Goal: Transaction & Acquisition: Purchase product/service

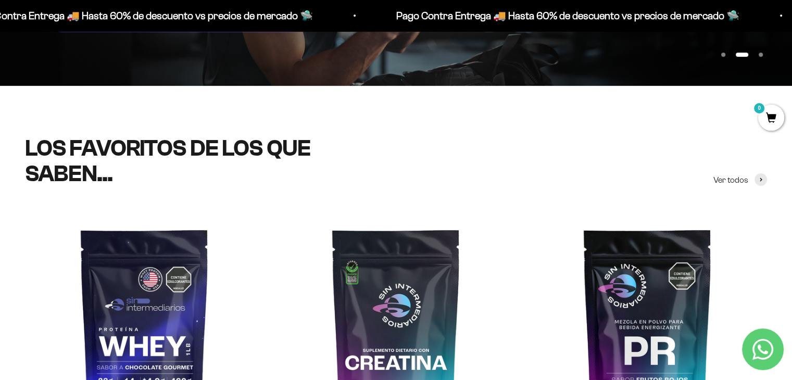
scroll to position [283, 0]
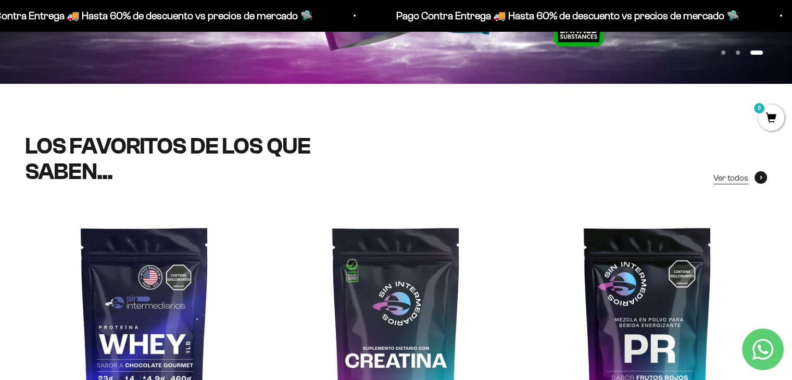
click at [744, 180] on span "Ver todos" at bounding box center [730, 178] width 35 height 14
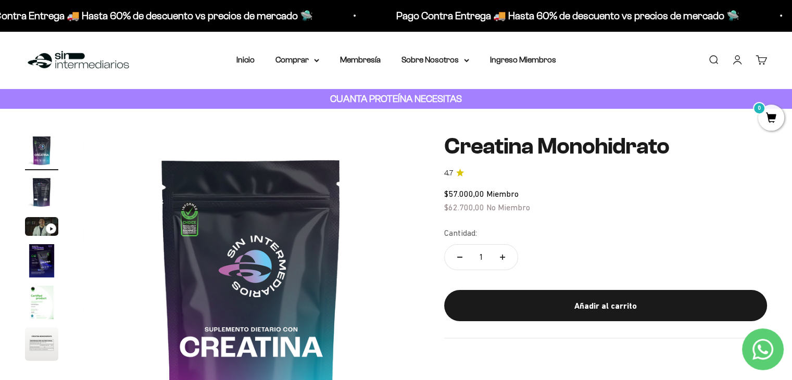
click at [46, 224] on img "Ir al artículo 3" at bounding box center [41, 226] width 33 height 19
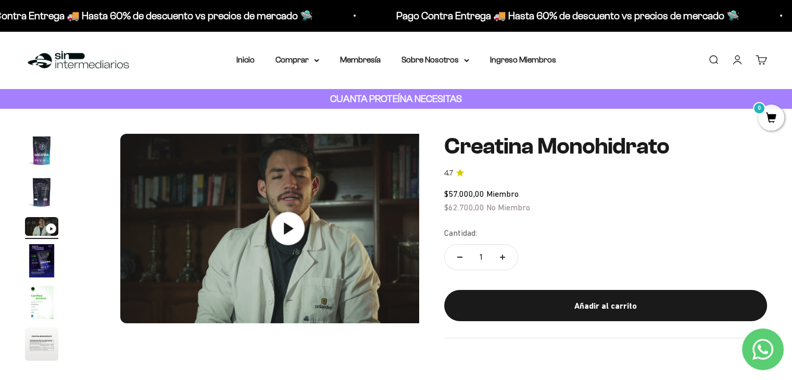
scroll to position [0, 696]
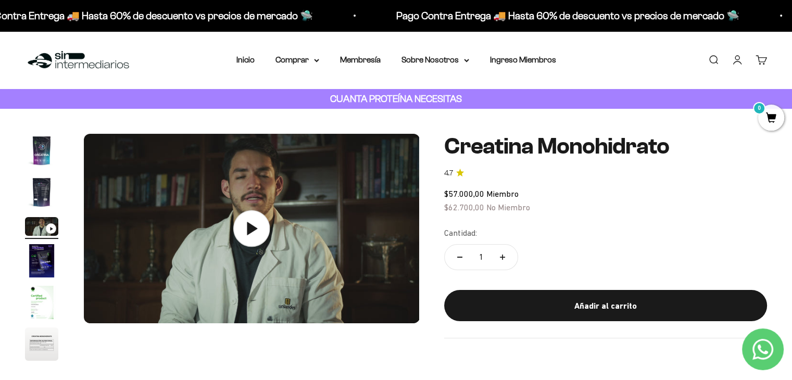
click at [251, 235] on icon at bounding box center [251, 228] width 36 height 36
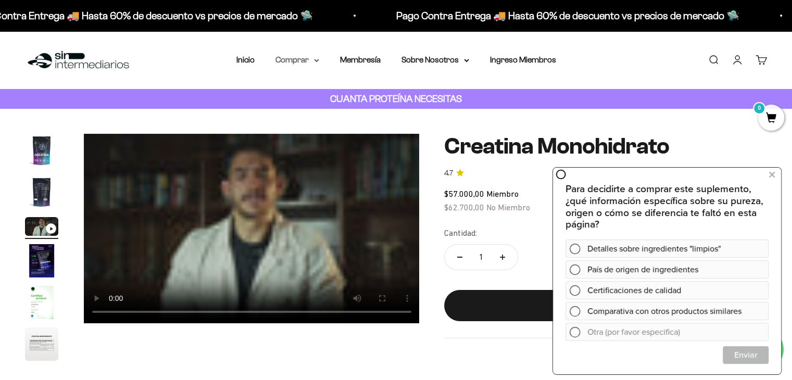
click at [314, 60] on icon at bounding box center [316, 61] width 5 height 4
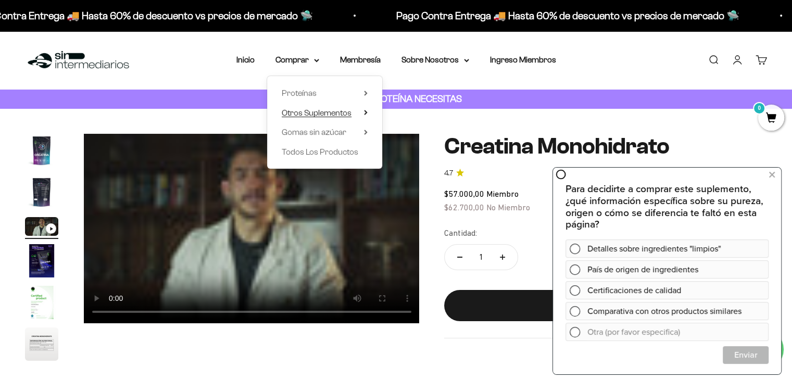
click at [362, 109] on summary "Otros Suplementos" at bounding box center [325, 113] width 86 height 14
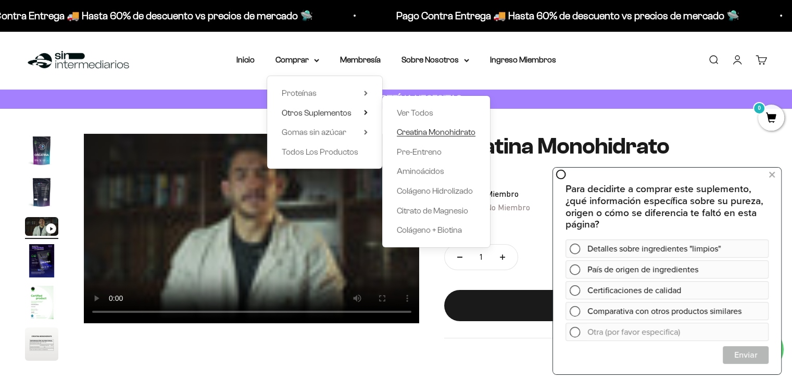
click at [420, 134] on span "Creatina Monohidrato" at bounding box center [436, 132] width 79 height 9
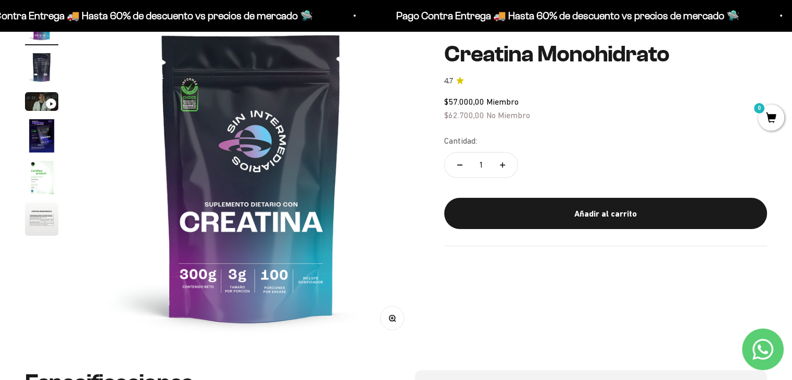
scroll to position [124, 0]
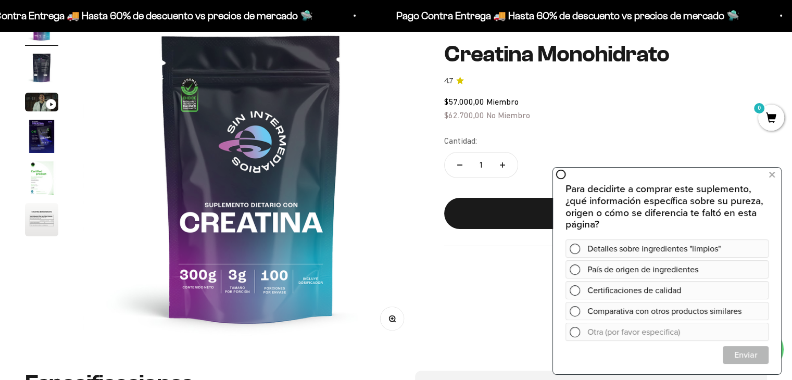
click at [617, 150] on div "Cantidad: 1" at bounding box center [605, 157] width 323 height 47
click at [774, 174] on icon at bounding box center [772, 175] width 6 height 14
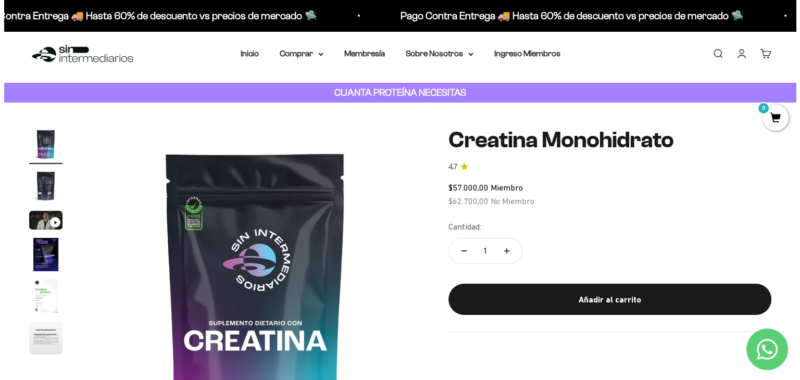
scroll to position [0, 0]
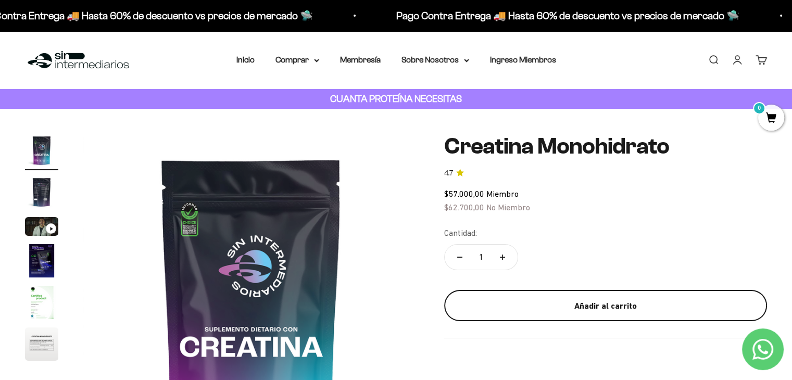
click at [617, 309] on div "Añadir al carrito" at bounding box center [605, 306] width 281 height 14
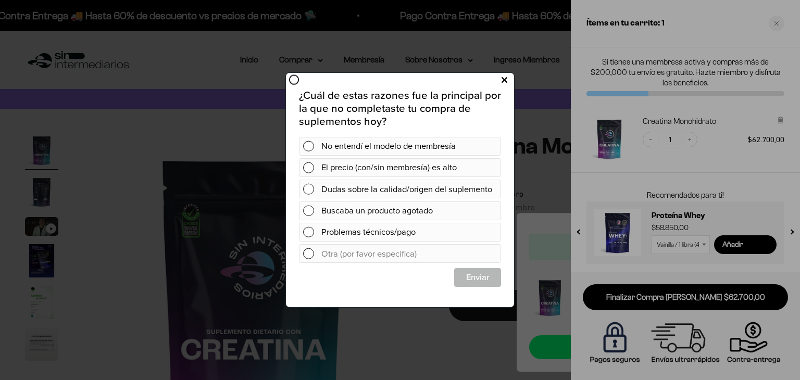
click at [503, 78] on icon at bounding box center [504, 80] width 6 height 14
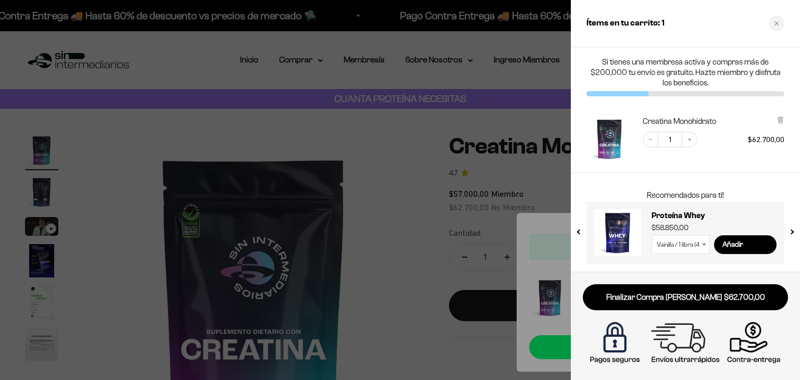
click at [544, 48] on div at bounding box center [400, 190] width 800 height 380
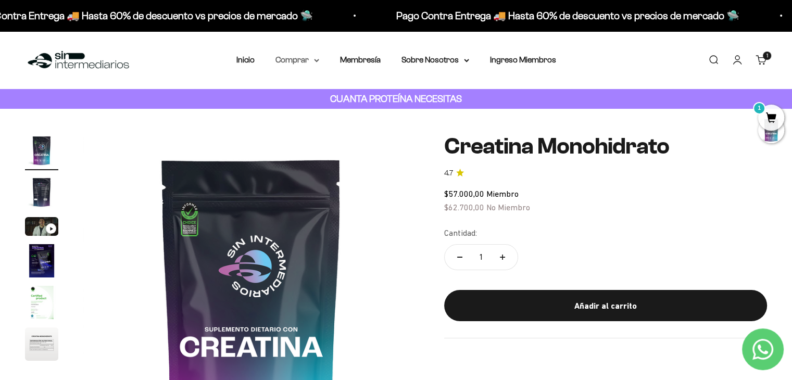
click at [315, 61] on icon at bounding box center [316, 61] width 5 height 4
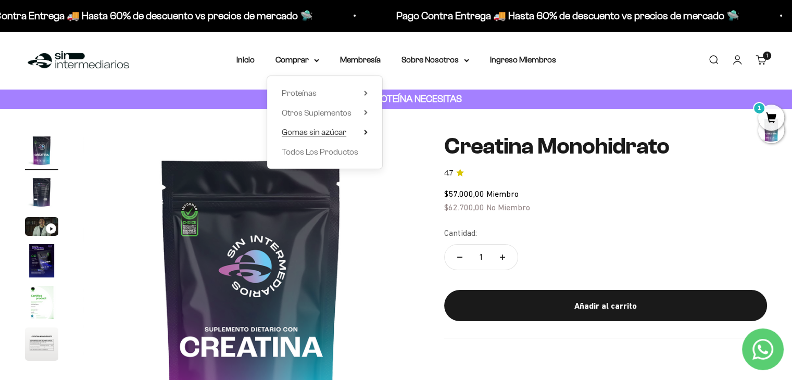
click at [366, 131] on icon at bounding box center [366, 132] width 4 height 5
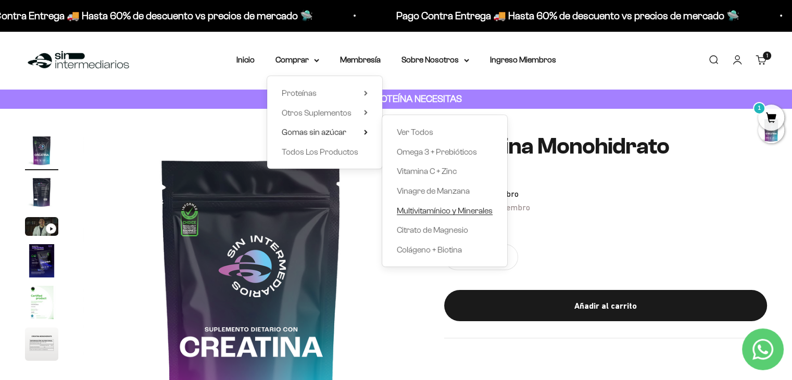
click at [452, 209] on span "Multivitamínico y Minerales" at bounding box center [445, 210] width 96 height 9
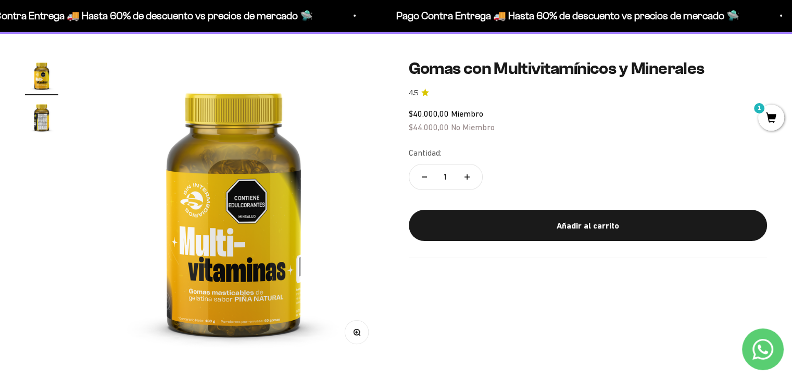
scroll to position [70, 0]
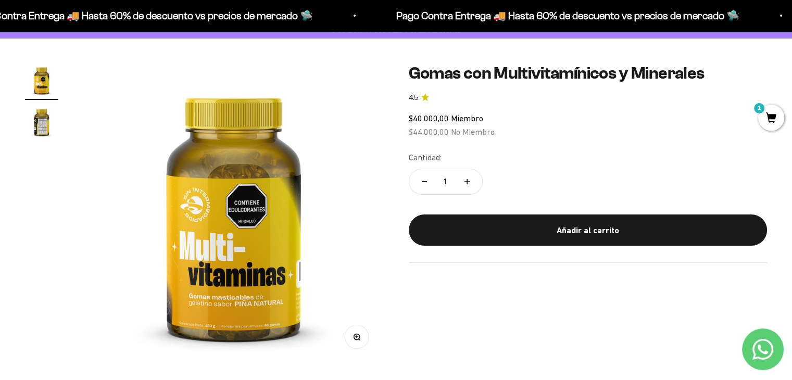
click at [37, 122] on img "Ir al artículo 2" at bounding box center [41, 121] width 33 height 33
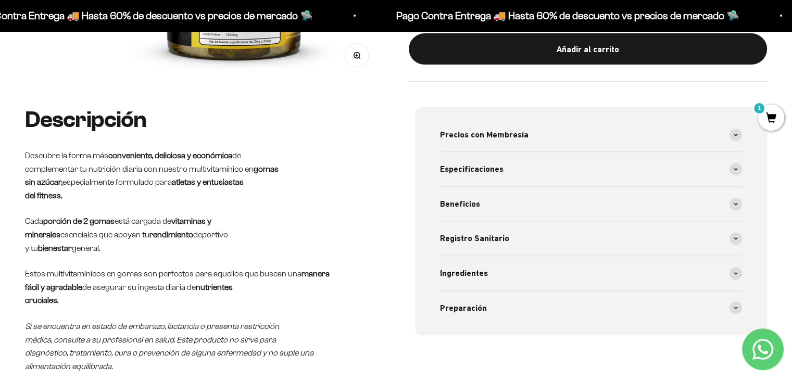
scroll to position [313, 0]
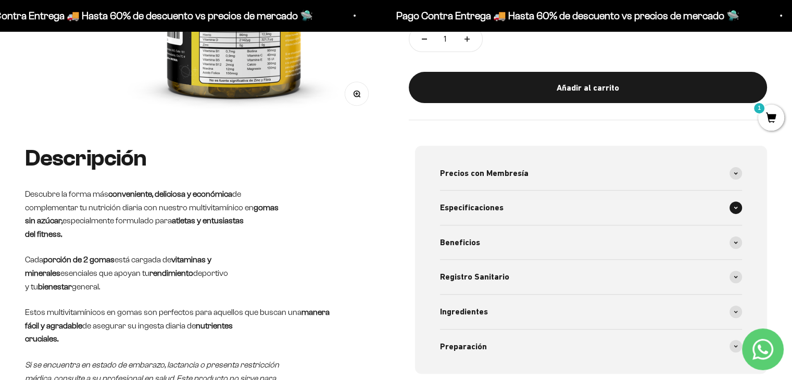
click at [733, 209] on span at bounding box center [735, 207] width 12 height 12
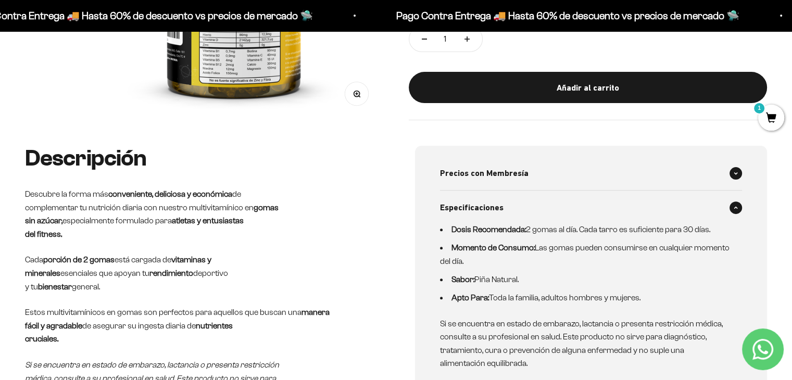
click at [735, 174] on span at bounding box center [735, 173] width 12 height 12
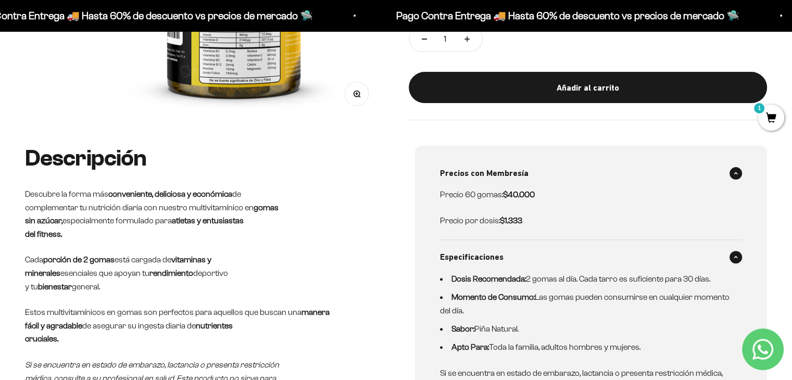
click at [735, 175] on span at bounding box center [735, 173] width 12 height 12
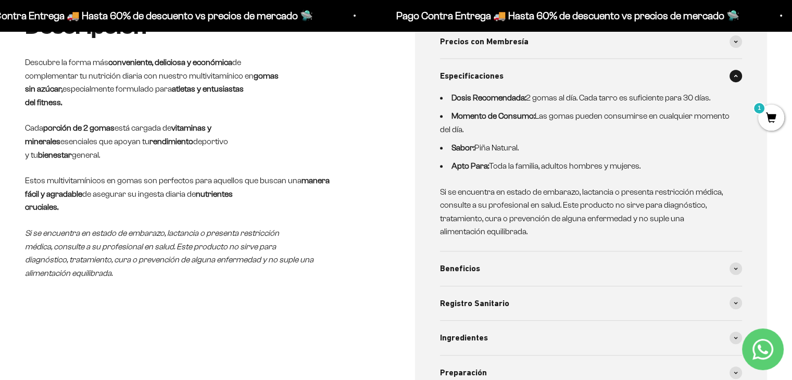
scroll to position [446, 0]
click at [650, 270] on div "Beneficios" at bounding box center [591, 268] width 302 height 34
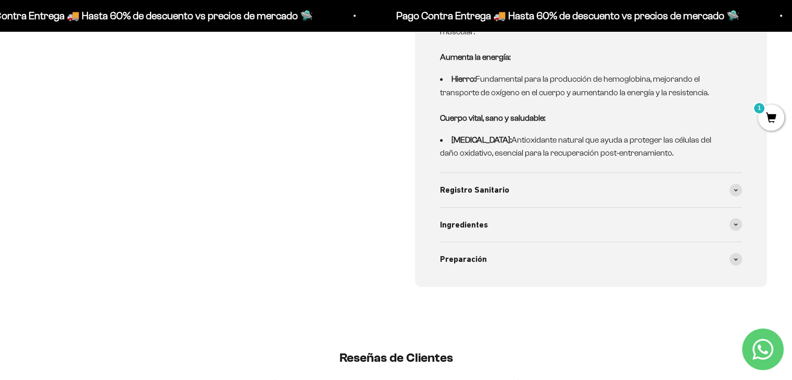
scroll to position [1003, 0]
click at [556, 194] on div "Registro Sanitario" at bounding box center [591, 189] width 302 height 34
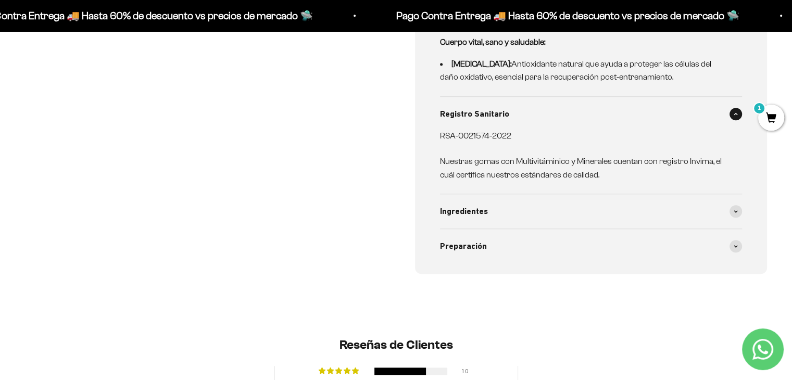
scroll to position [1080, 0]
click at [551, 212] on div "Ingredientes" at bounding box center [591, 210] width 302 height 34
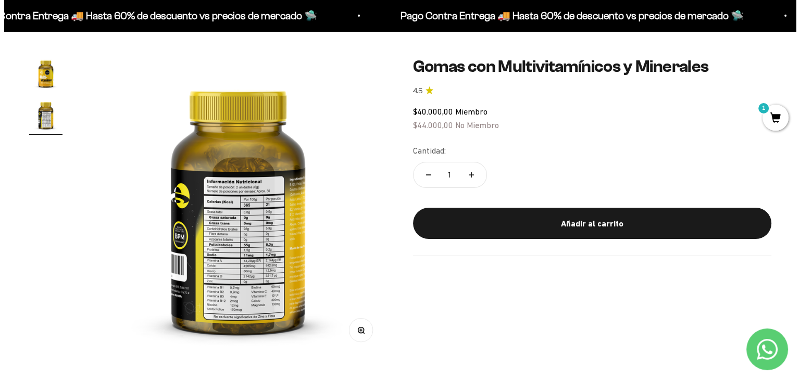
scroll to position [0, 0]
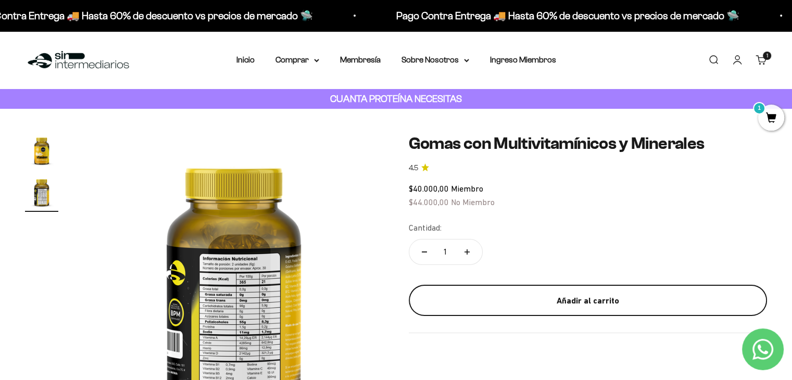
click at [602, 309] on button "Añadir al carrito" at bounding box center [588, 300] width 359 height 31
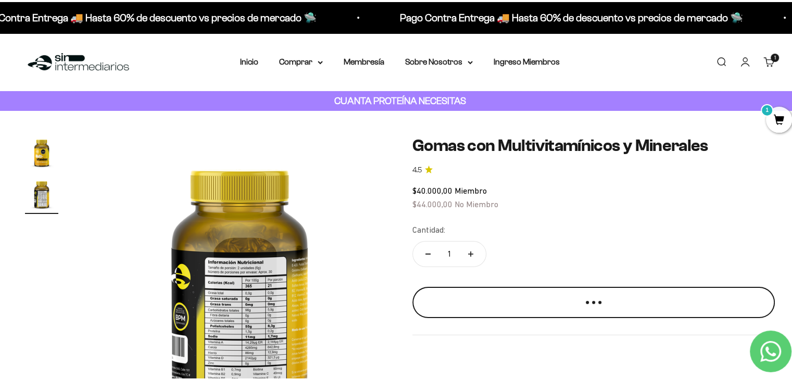
scroll to position [0, 316]
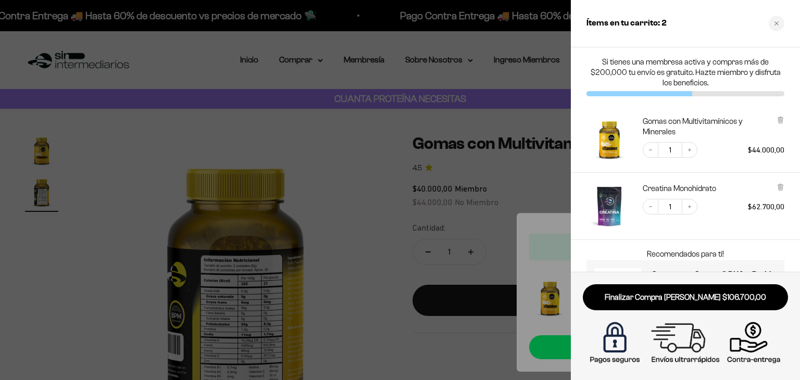
click at [389, 205] on div at bounding box center [400, 190] width 800 height 380
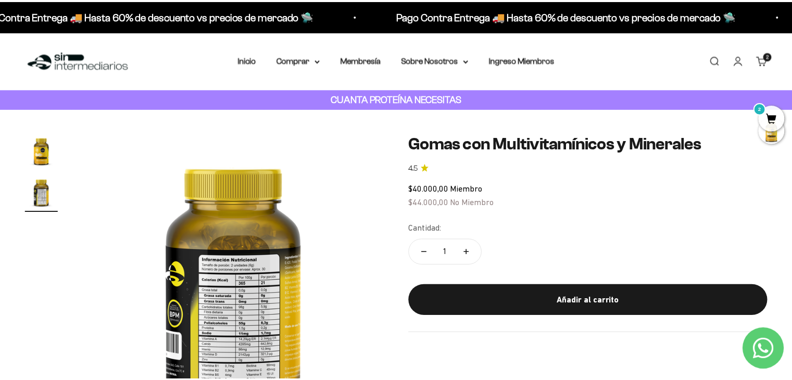
scroll to position [0, 312]
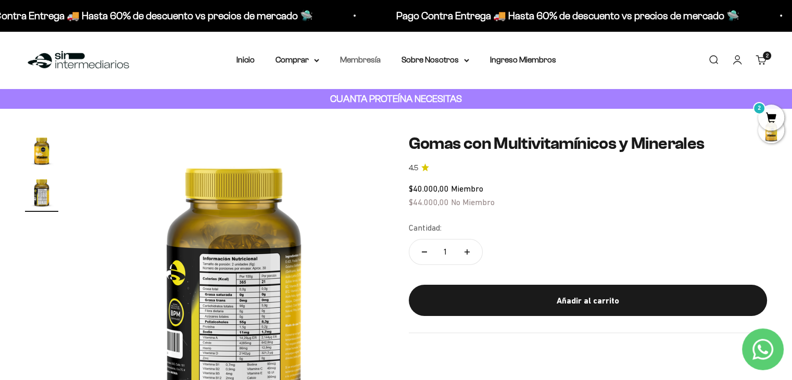
click at [359, 62] on link "Membresía" at bounding box center [360, 59] width 41 height 9
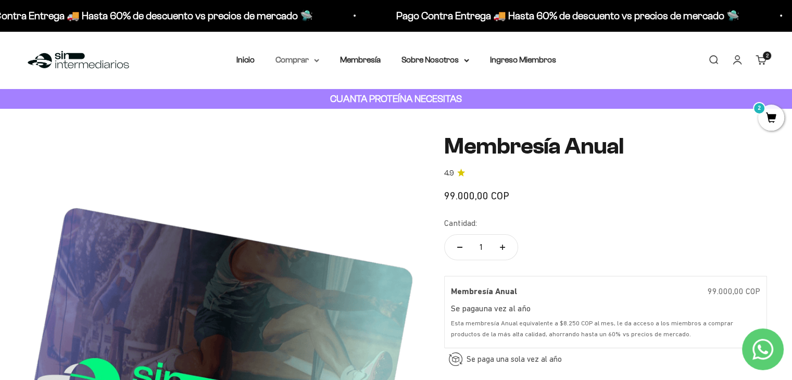
click at [313, 62] on summary "Comprar" at bounding box center [297, 60] width 44 height 14
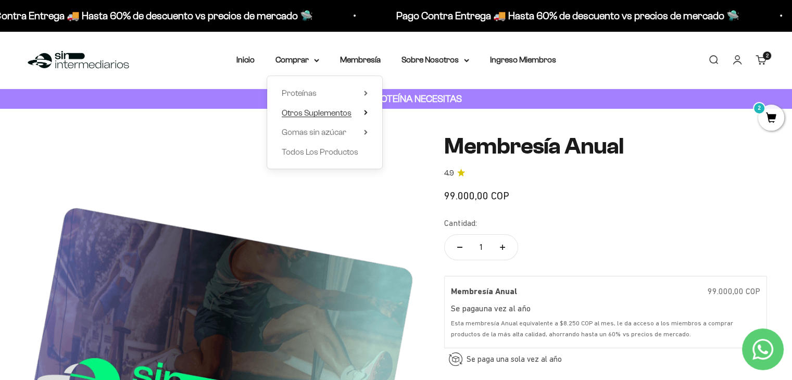
click at [350, 114] on span "Otros Suplementos" at bounding box center [317, 112] width 70 height 9
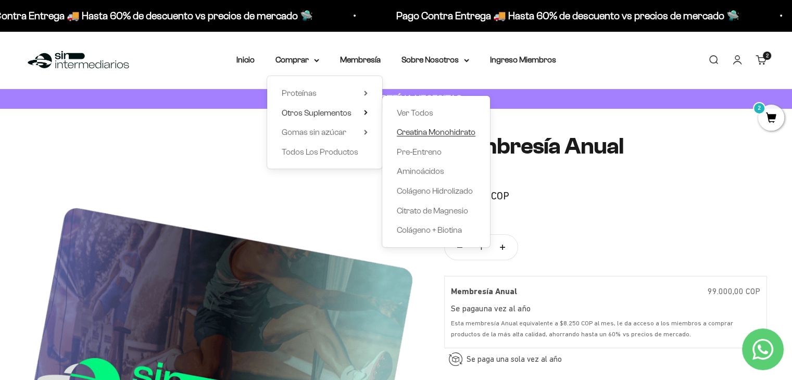
click at [434, 132] on span "Creatina Monohidrato" at bounding box center [436, 132] width 79 height 9
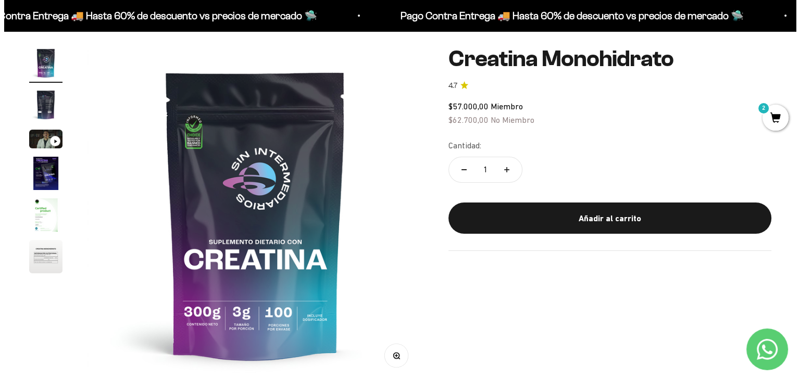
scroll to position [87, 0]
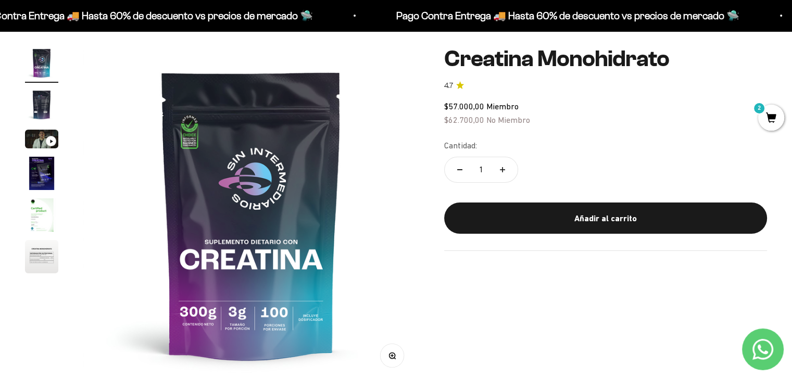
click at [764, 113] on span "2" at bounding box center [771, 118] width 26 height 26
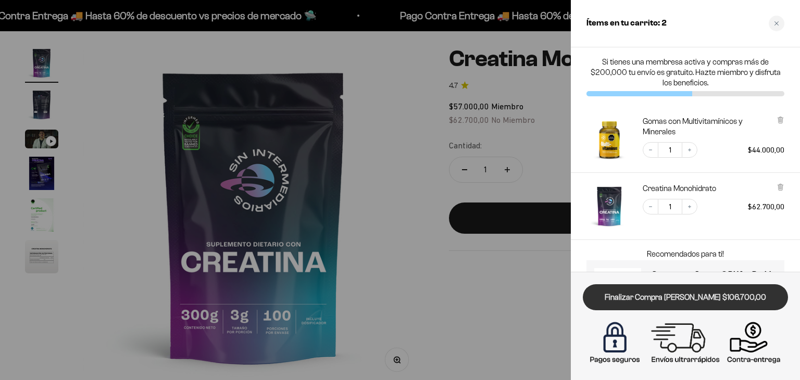
click at [694, 302] on link "Finalizar Compra [PERSON_NAME] $106.700,00" at bounding box center [684, 297] width 205 height 27
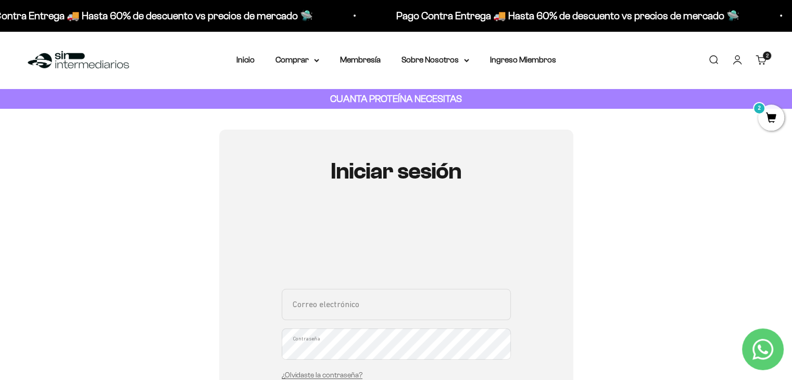
click at [586, 191] on div "Iniciar sesión Correo electrónico Contraseña ¿Olvidaste la contraseña? Iniciar …" at bounding box center [396, 331] width 742 height 402
